Goal: Task Accomplishment & Management: Complete application form

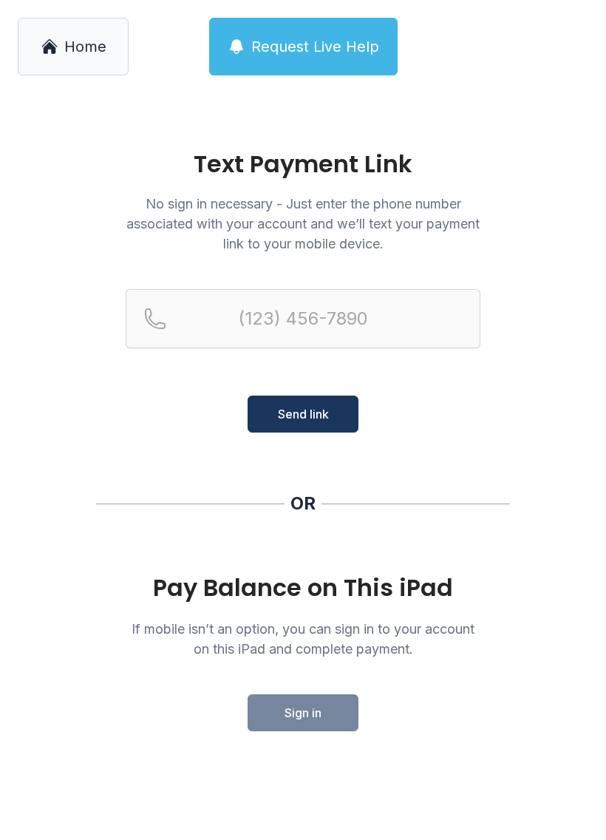
click at [315, 417] on span "Send link" at bounding box center [303, 414] width 51 height 18
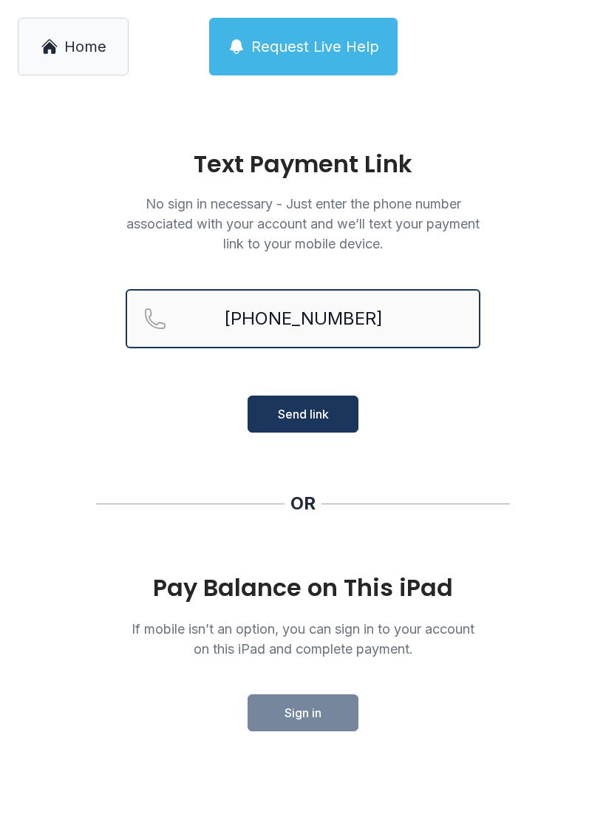
type input "[PHONE_NUMBER]"
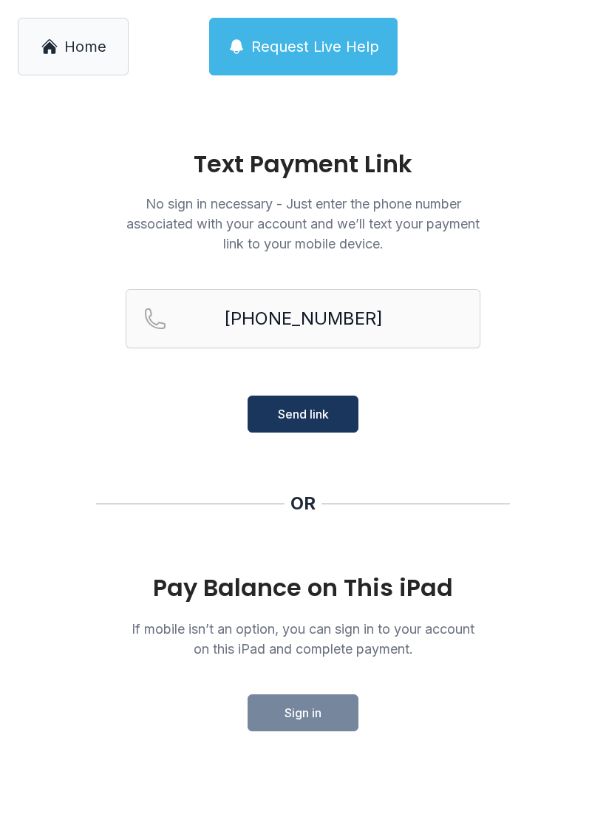
click at [309, 415] on span "Send link" at bounding box center [303, 414] width 51 height 18
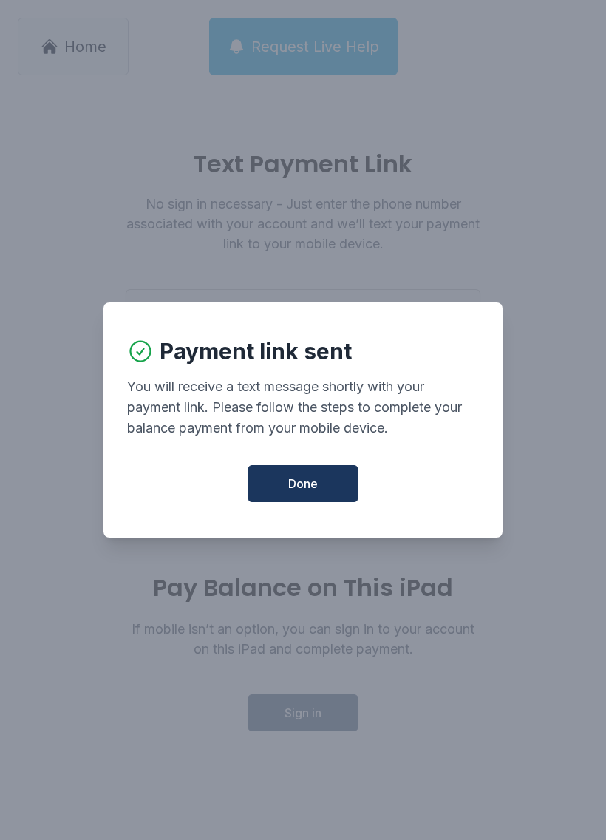
click at [313, 490] on span "Done" at bounding box center [303, 483] width 30 height 18
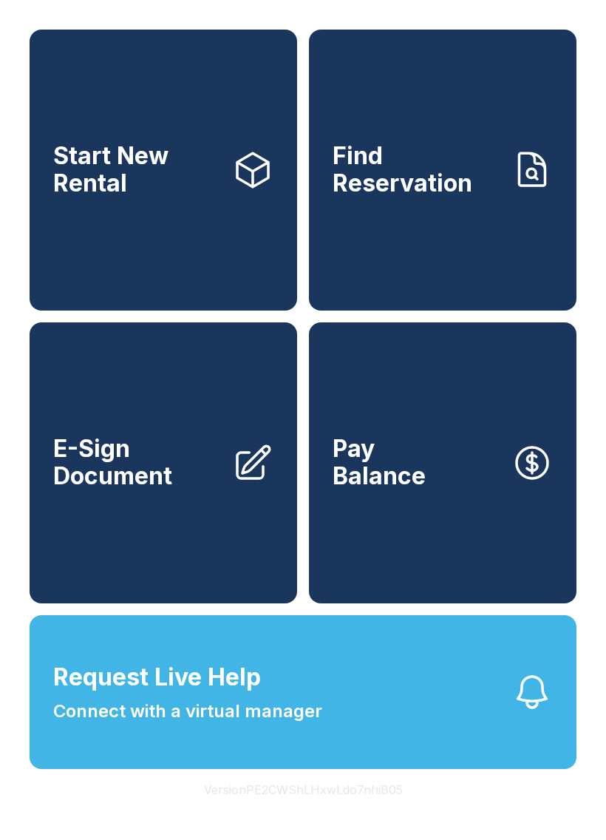
click at [164, 479] on span "E-Sign Document" at bounding box center [136, 462] width 167 height 54
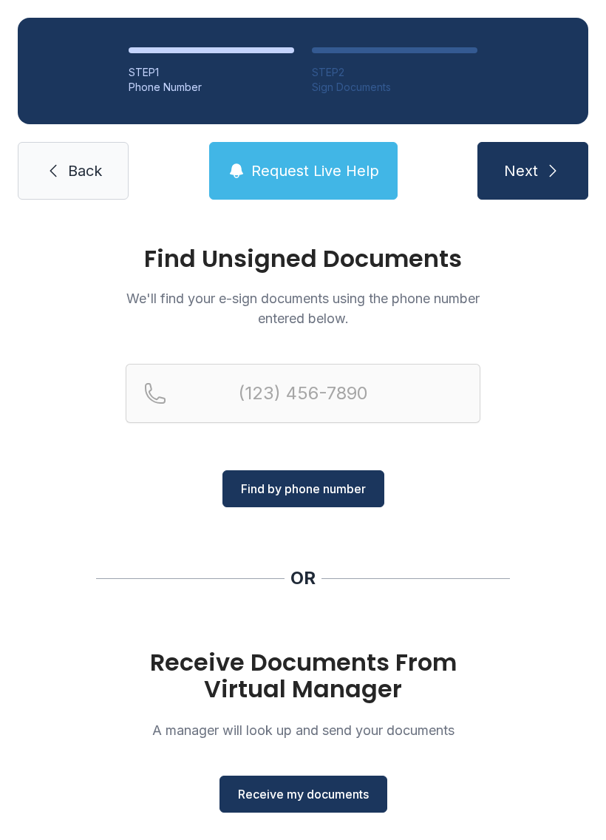
click at [307, 797] on span "Receive my documents" at bounding box center [303, 794] width 131 height 18
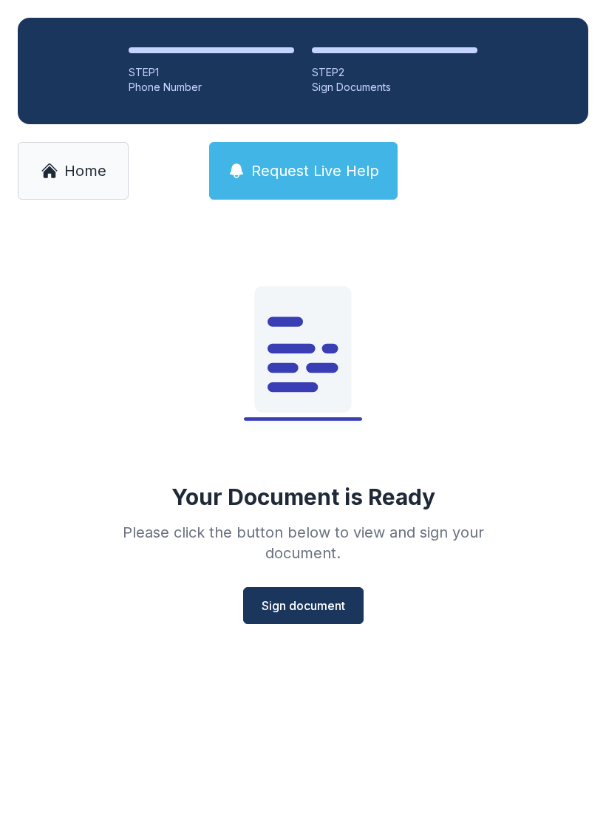
click at [311, 603] on span "Sign document" at bounding box center [304, 605] width 84 height 18
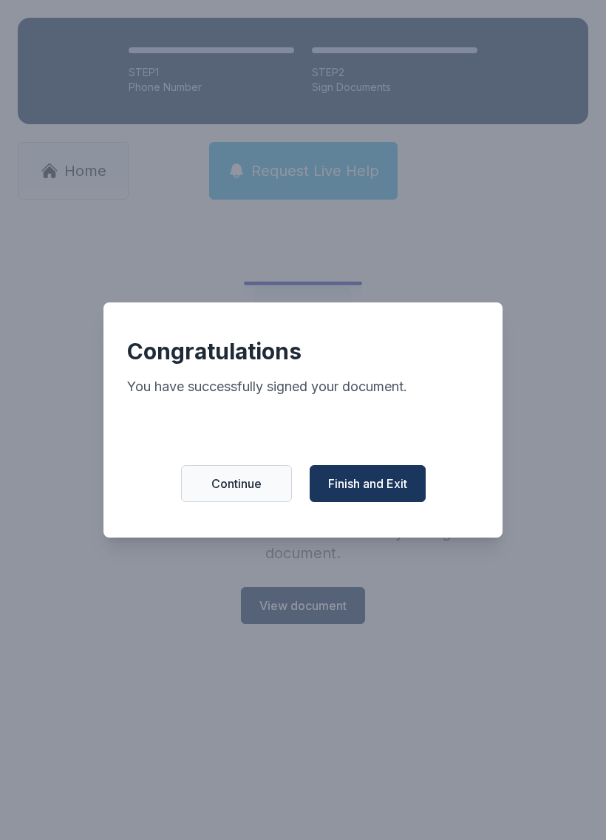
click at [372, 488] on span "Finish and Exit" at bounding box center [367, 483] width 79 height 18
